Goal: Information Seeking & Learning: Learn about a topic

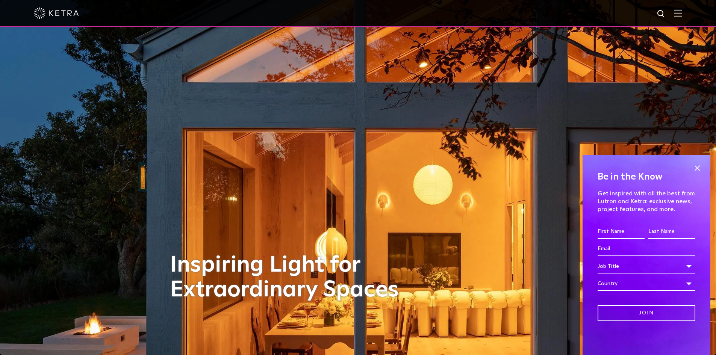
click at [682, 15] on img at bounding box center [678, 12] width 8 height 7
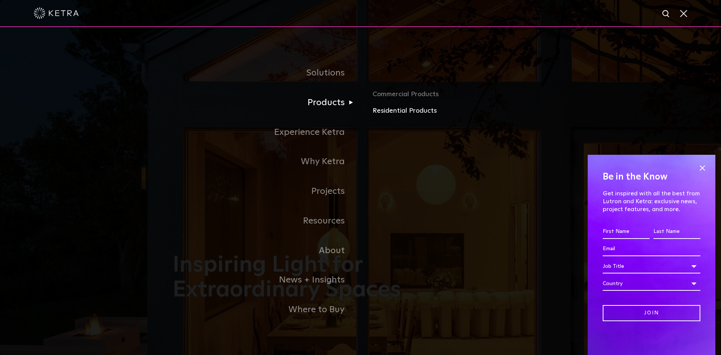
click at [411, 114] on link "Residential Products" at bounding box center [461, 111] width 176 height 11
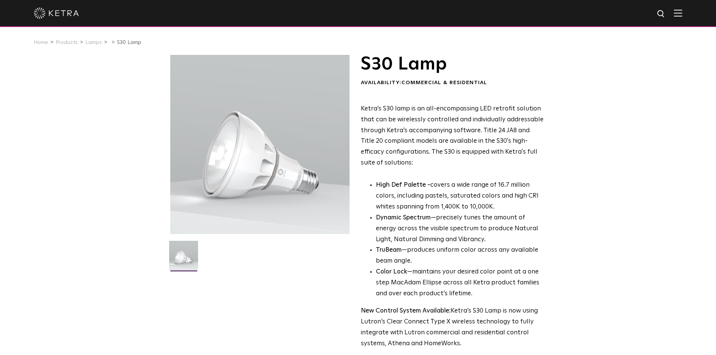
click at [94, 47] on li "Lamps" at bounding box center [96, 42] width 22 height 11
click at [94, 45] on link "Lamps" at bounding box center [93, 42] width 17 height 5
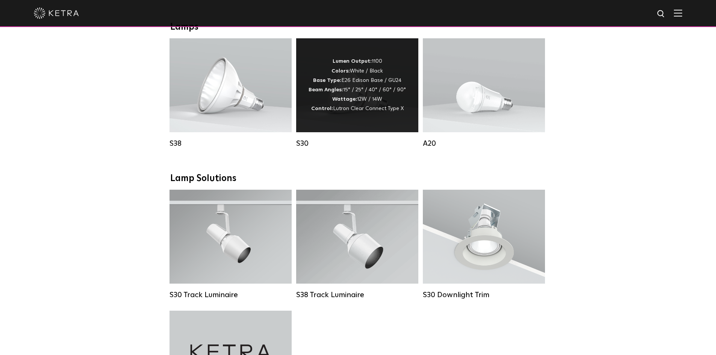
click at [414, 108] on div "Lumen Output: 1100 Colors: White / Black Base Type: E26 Edison Base / GU24 Beam…" at bounding box center [357, 85] width 122 height 94
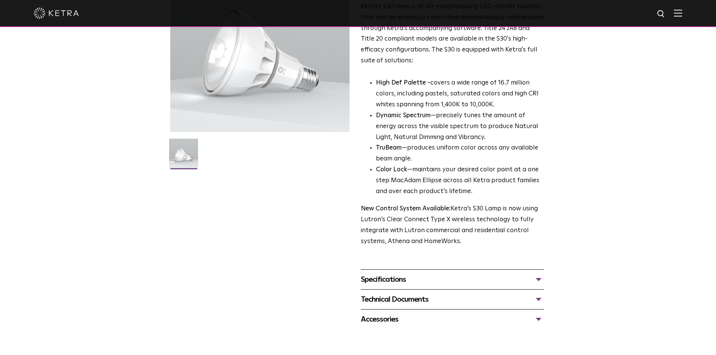
scroll to position [150, 0]
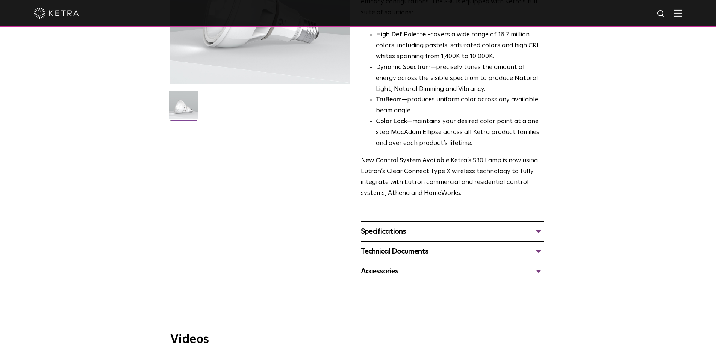
click at [412, 235] on div "Specifications" at bounding box center [452, 231] width 183 height 12
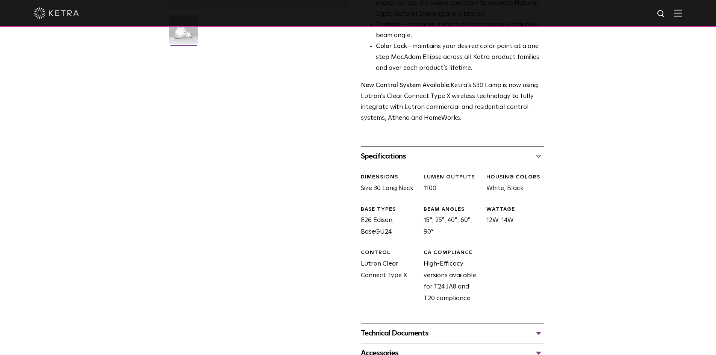
scroll to position [413, 0]
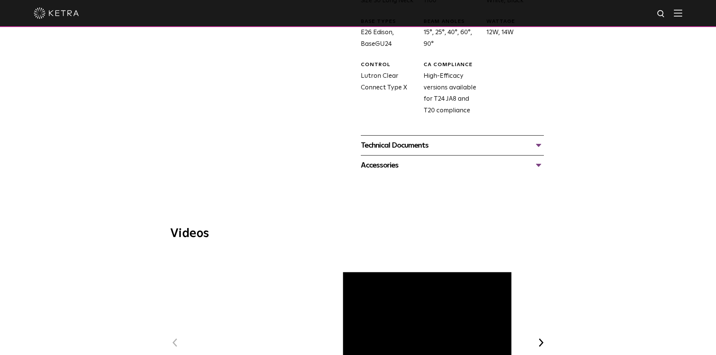
click at [421, 147] on div "Technical Documents" at bounding box center [452, 145] width 183 height 12
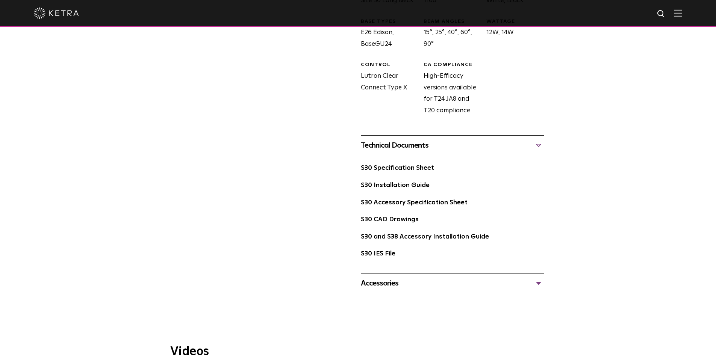
click at [406, 174] on div "S30 Specification Sheet" at bounding box center [452, 171] width 183 height 17
click at [409, 169] on link "S30 Specification Sheet" at bounding box center [397, 168] width 73 height 6
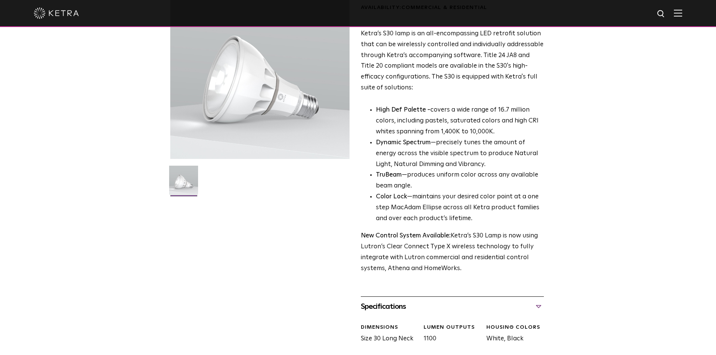
scroll to position [113, 0]
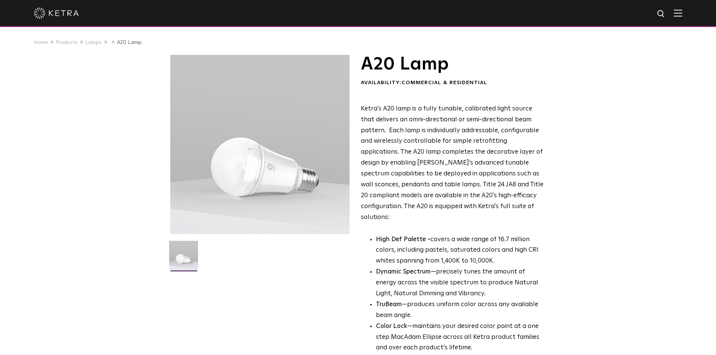
scroll to position [188, 0]
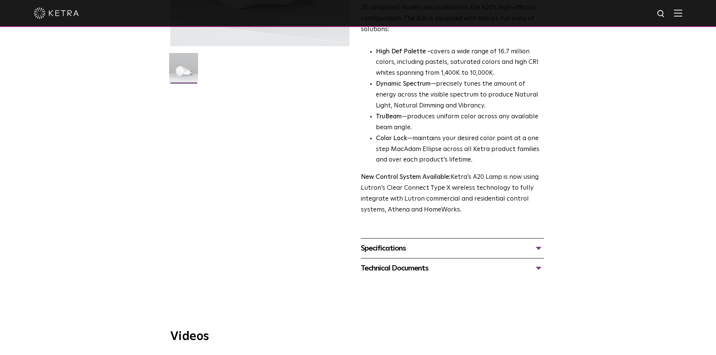
click at [411, 242] on div "Specifications" at bounding box center [452, 248] width 183 height 12
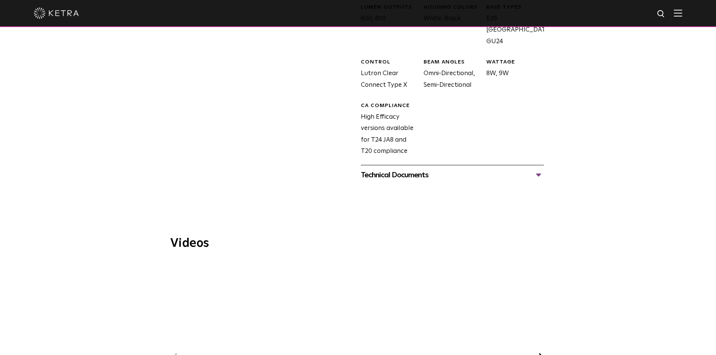
scroll to position [451, 0]
click at [421, 184] on div at bounding box center [358, 193] width 716 height 19
click at [422, 168] on div "Technical Documents" at bounding box center [452, 174] width 183 height 12
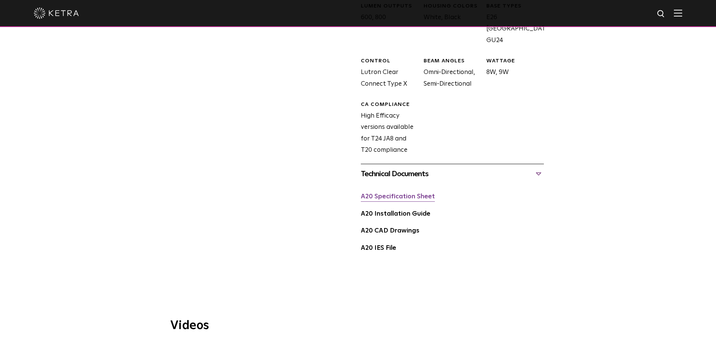
click at [416, 193] on link "A20 Specification Sheet" at bounding box center [398, 196] width 74 height 6
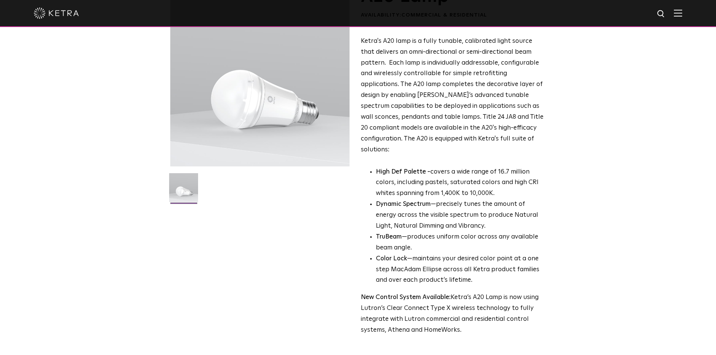
scroll to position [0, 0]
